Goal: Check status: Check status

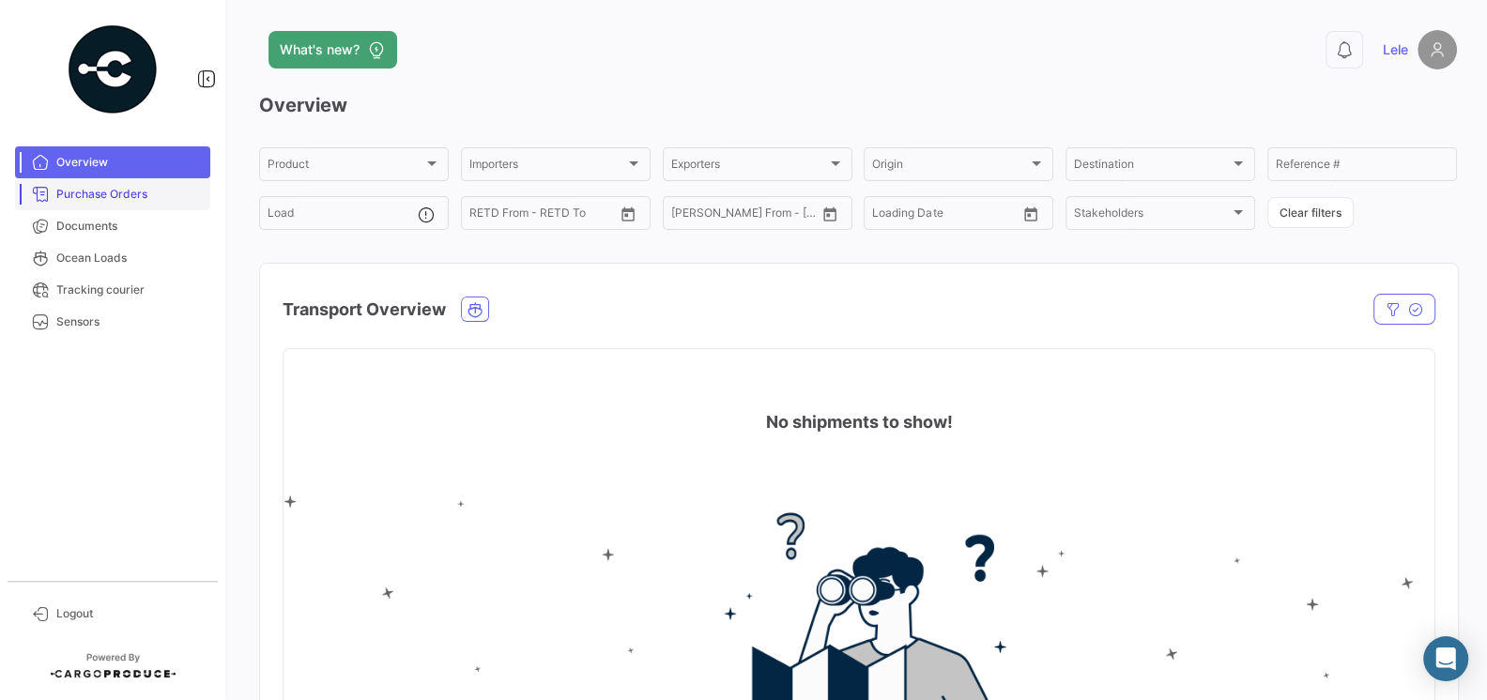
click at [88, 192] on span "Purchase Orders" at bounding box center [129, 194] width 146 height 17
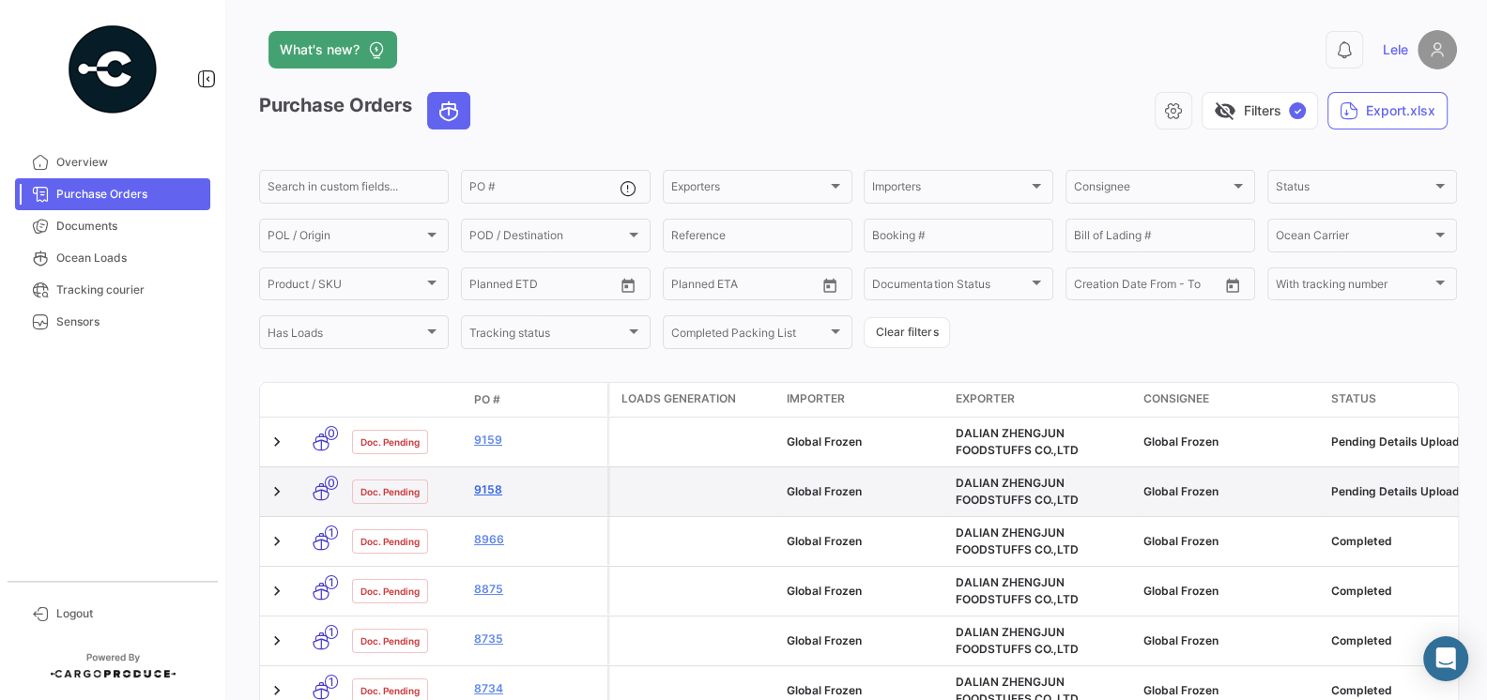
click at [487, 485] on link "9158" at bounding box center [537, 490] width 126 height 17
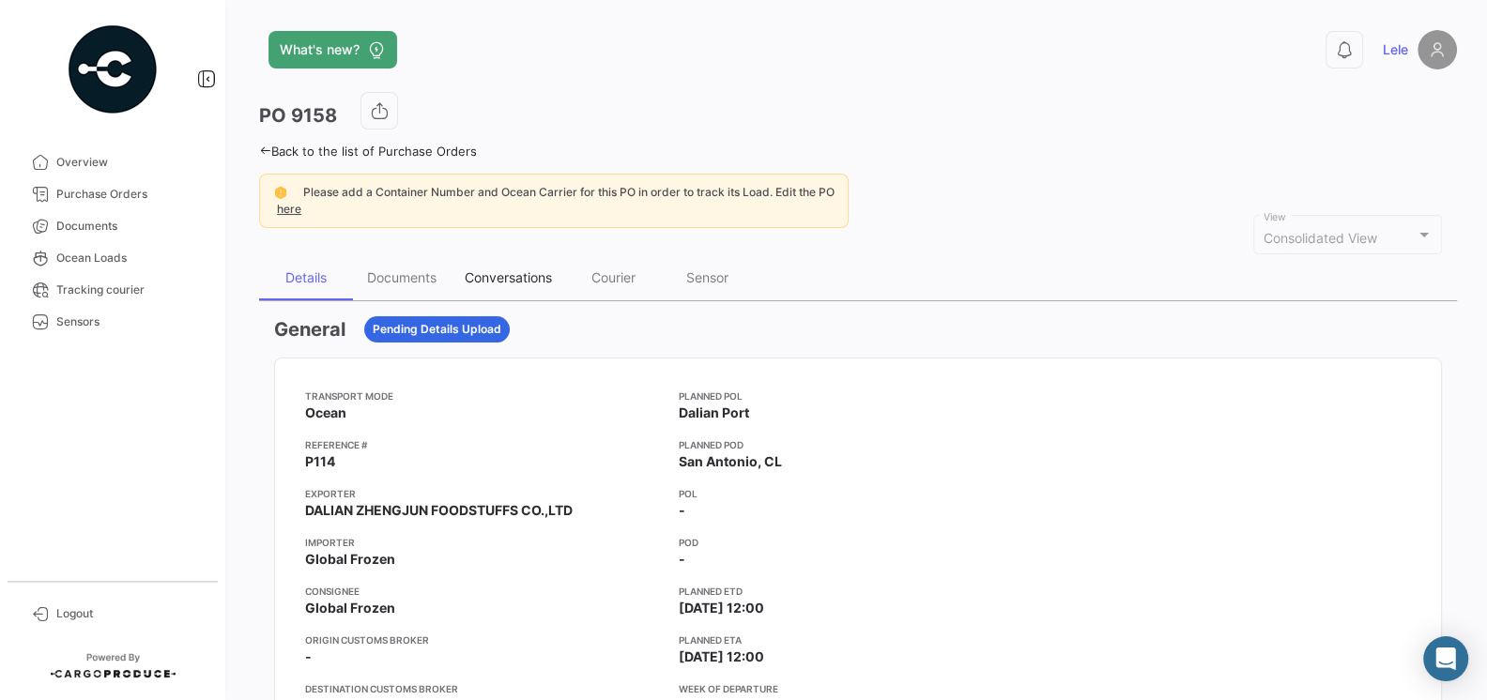
click at [492, 273] on div "Conversations" at bounding box center [508, 277] width 87 height 16
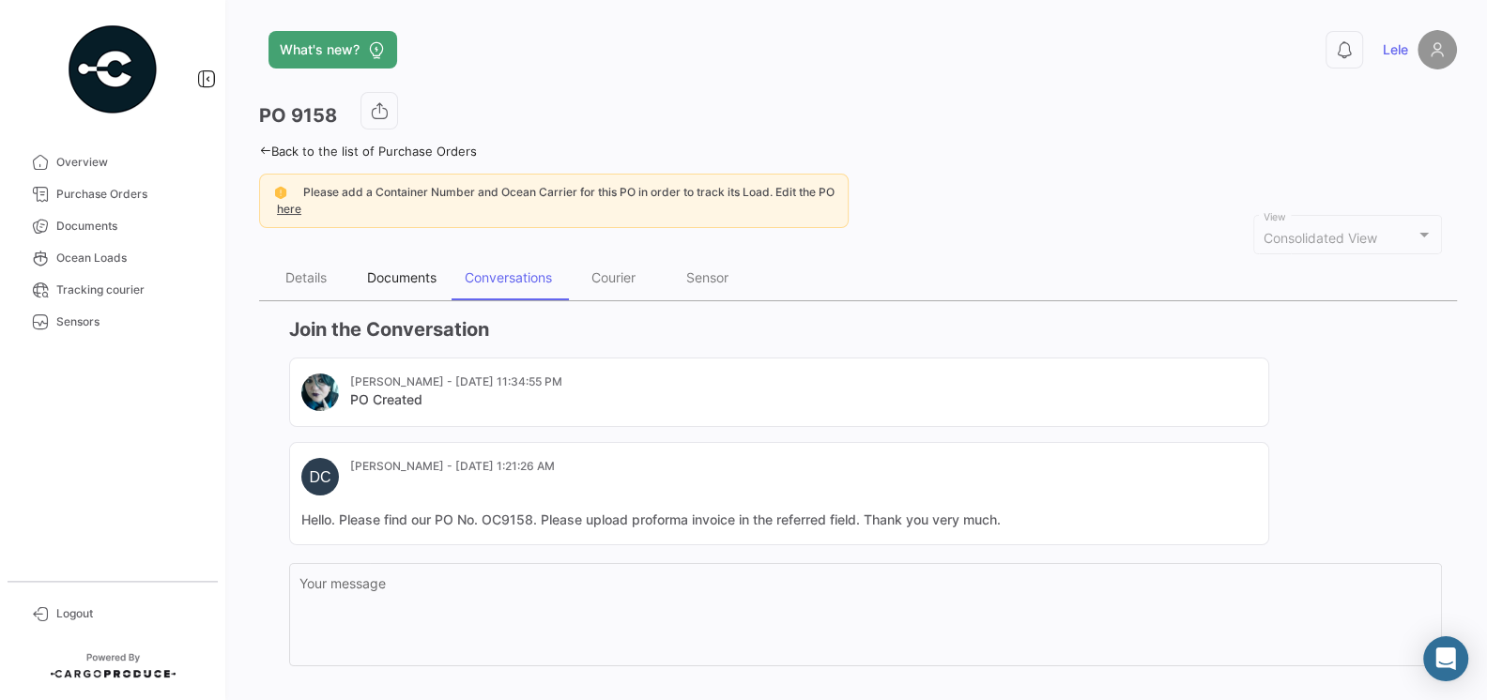
click at [419, 276] on div "Documents" at bounding box center [401, 277] width 69 height 16
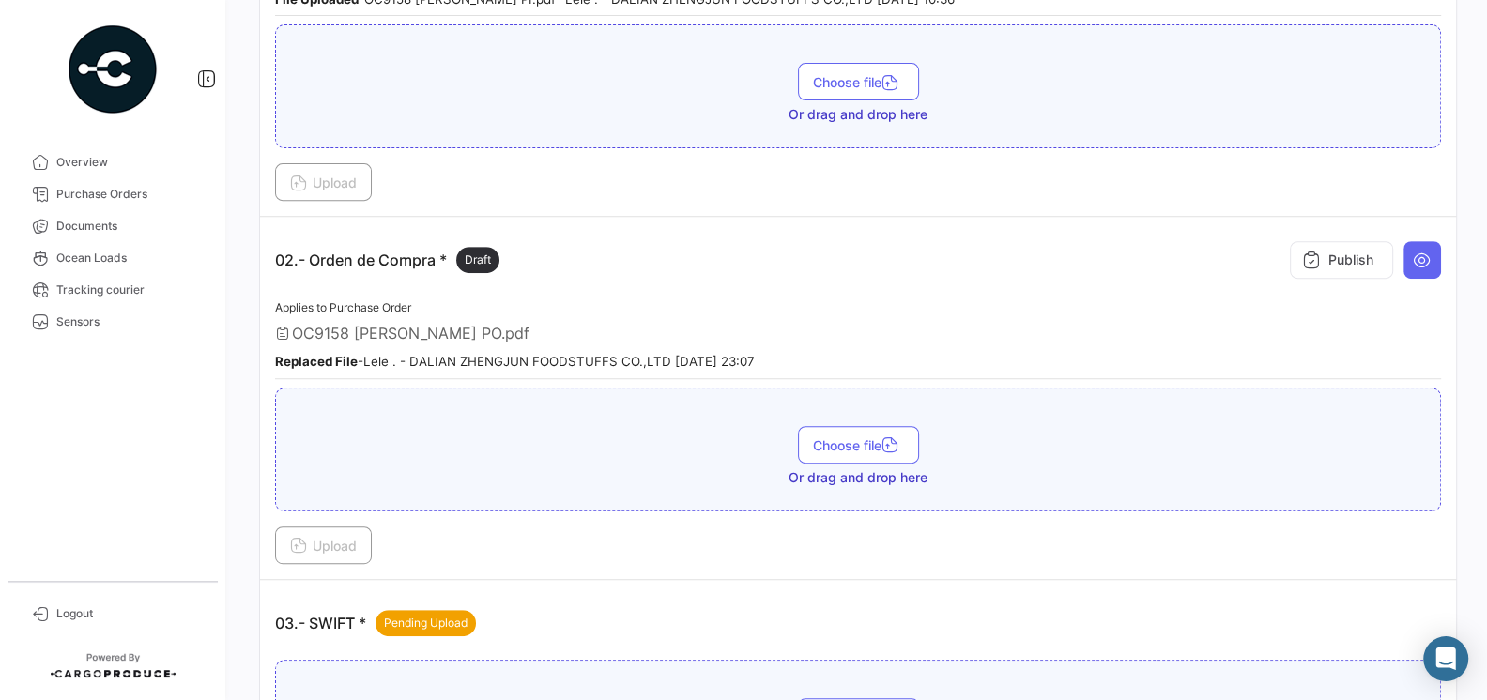
scroll to position [570, 0]
click at [59, 607] on span "Logout" at bounding box center [129, 614] width 146 height 17
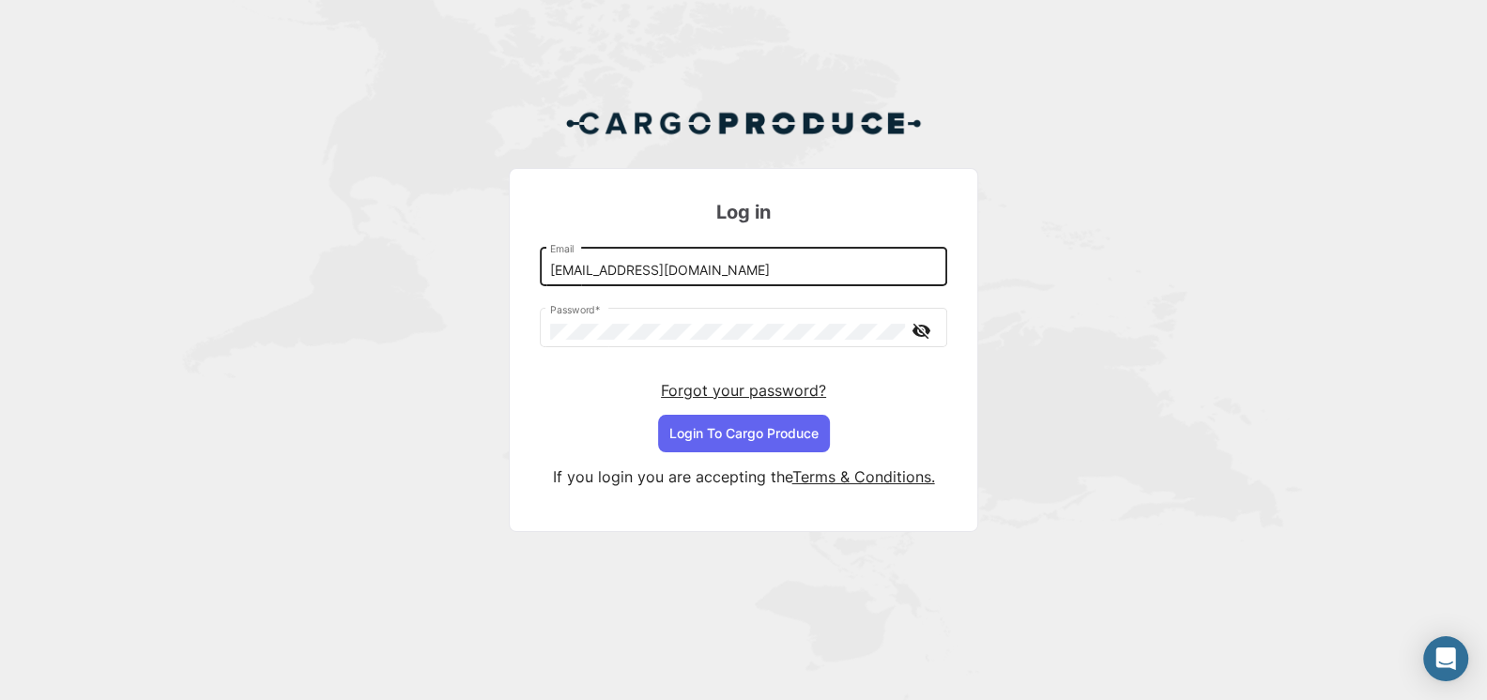
click at [651, 273] on input "[EMAIL_ADDRESS][DOMAIN_NAME]" at bounding box center [744, 271] width 388 height 16
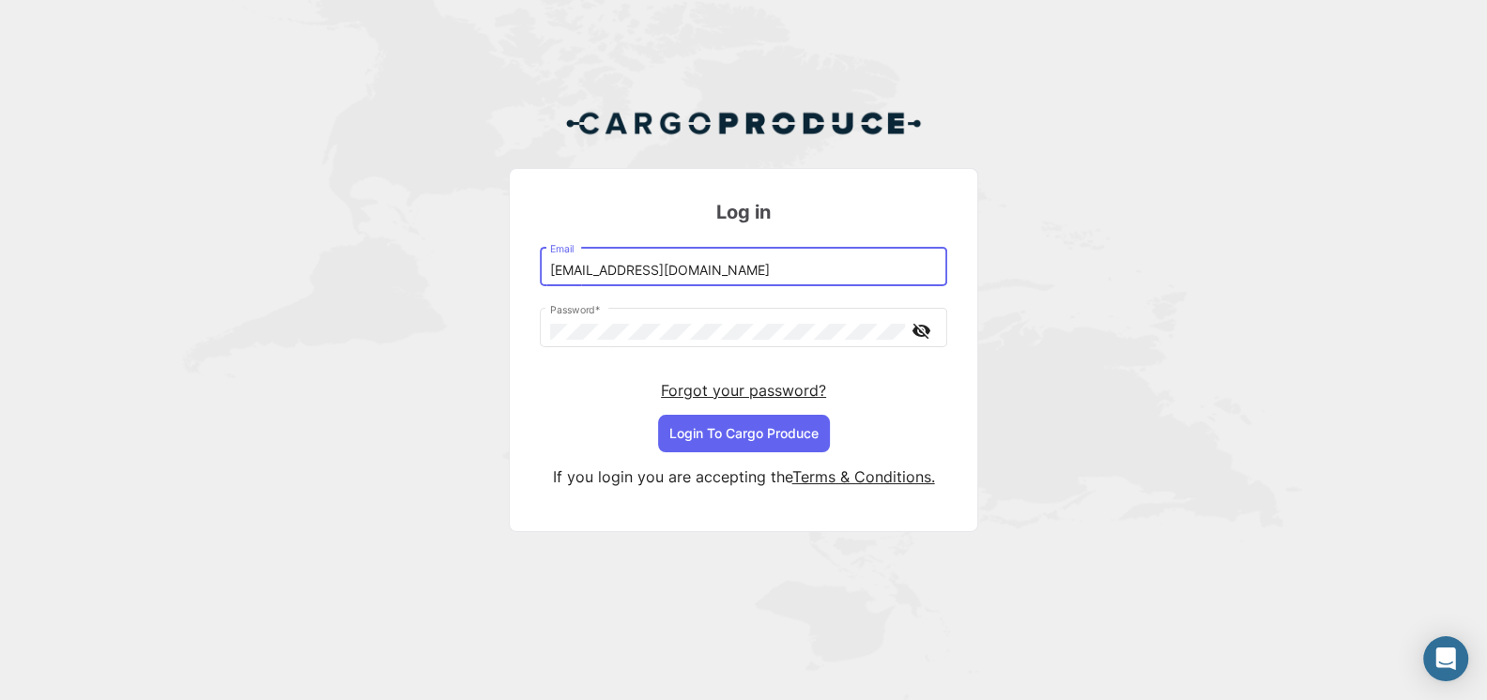
type input "[EMAIL_ADDRESS][DOMAIN_NAME]"
click at [731, 435] on button "Login To Cargo Produce" at bounding box center [744, 434] width 172 height 38
